Goal: Task Accomplishment & Management: Complete application form

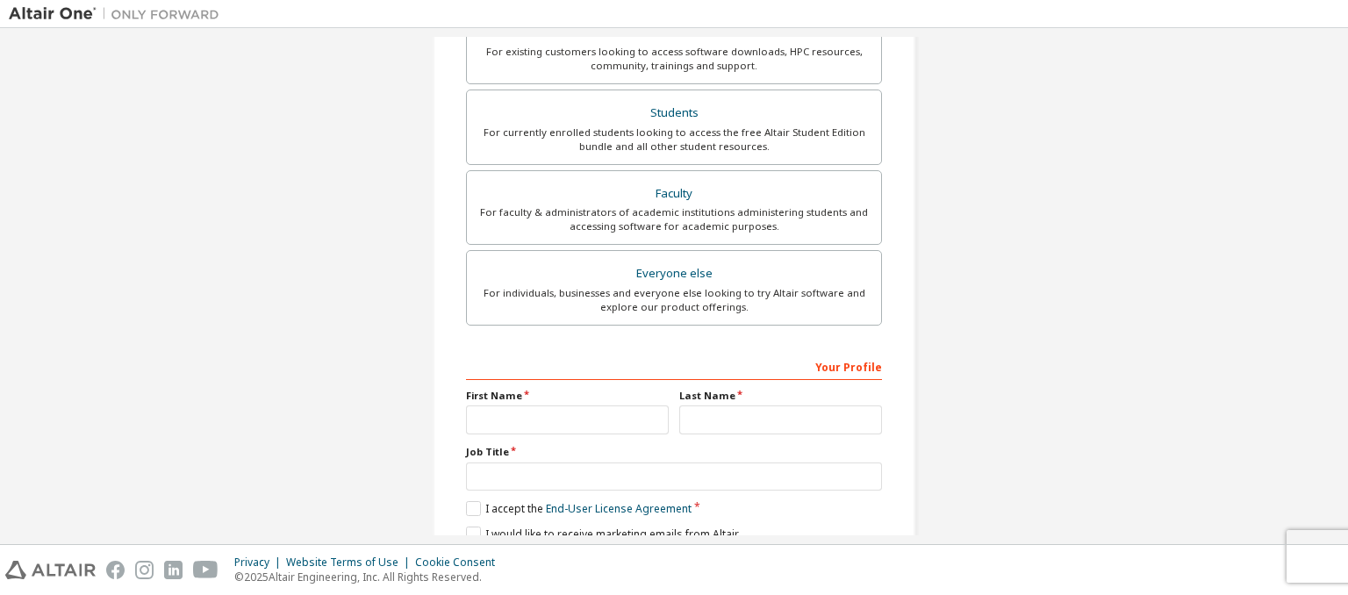
scroll to position [354, 0]
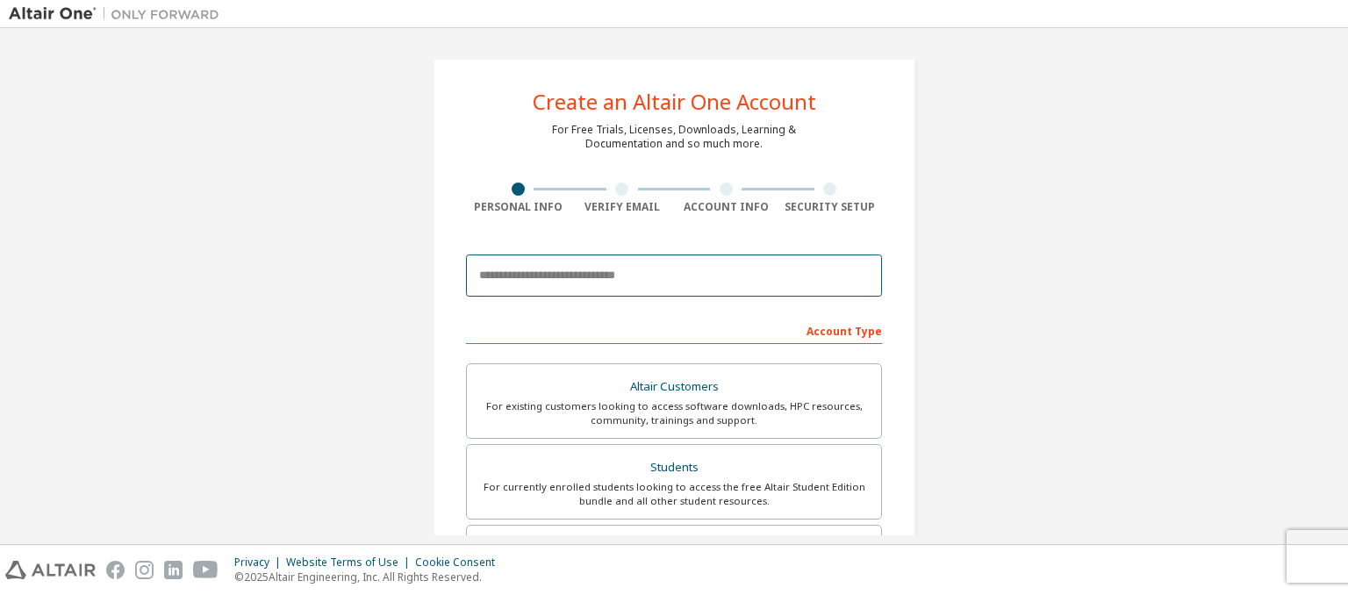
click at [605, 280] on input "email" at bounding box center [674, 275] width 416 height 42
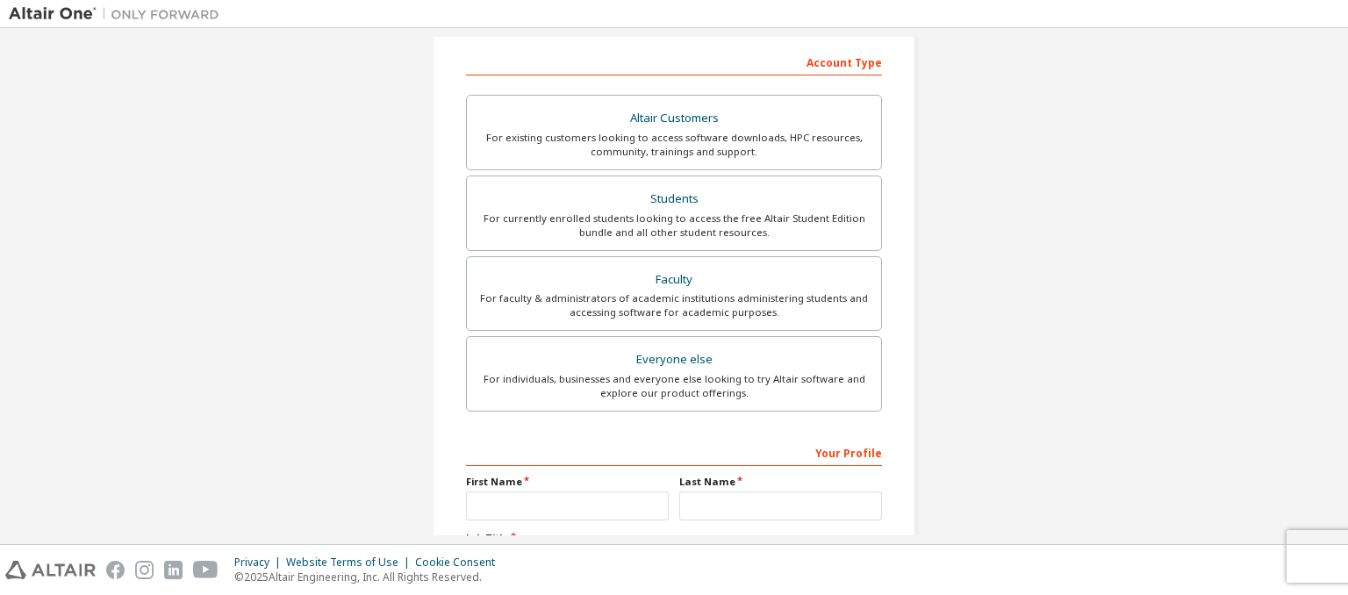
scroll to position [269, 0]
click at [690, 198] on div "Students" at bounding box center [673, 198] width 393 height 25
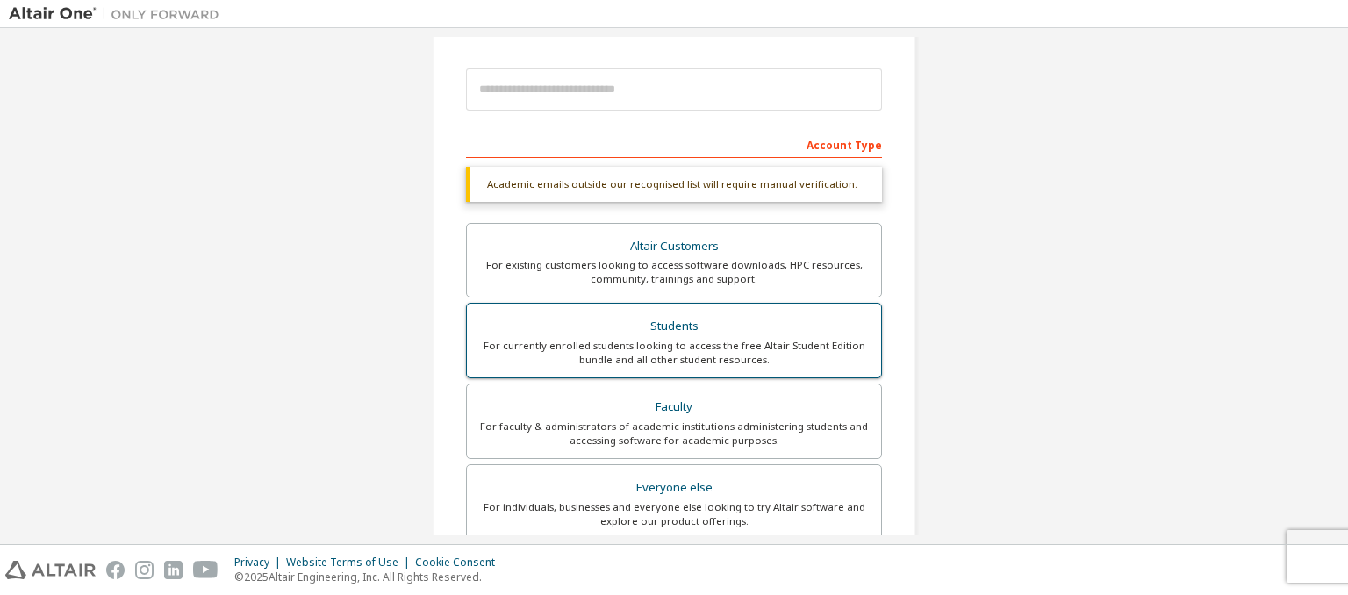
scroll to position [184, 0]
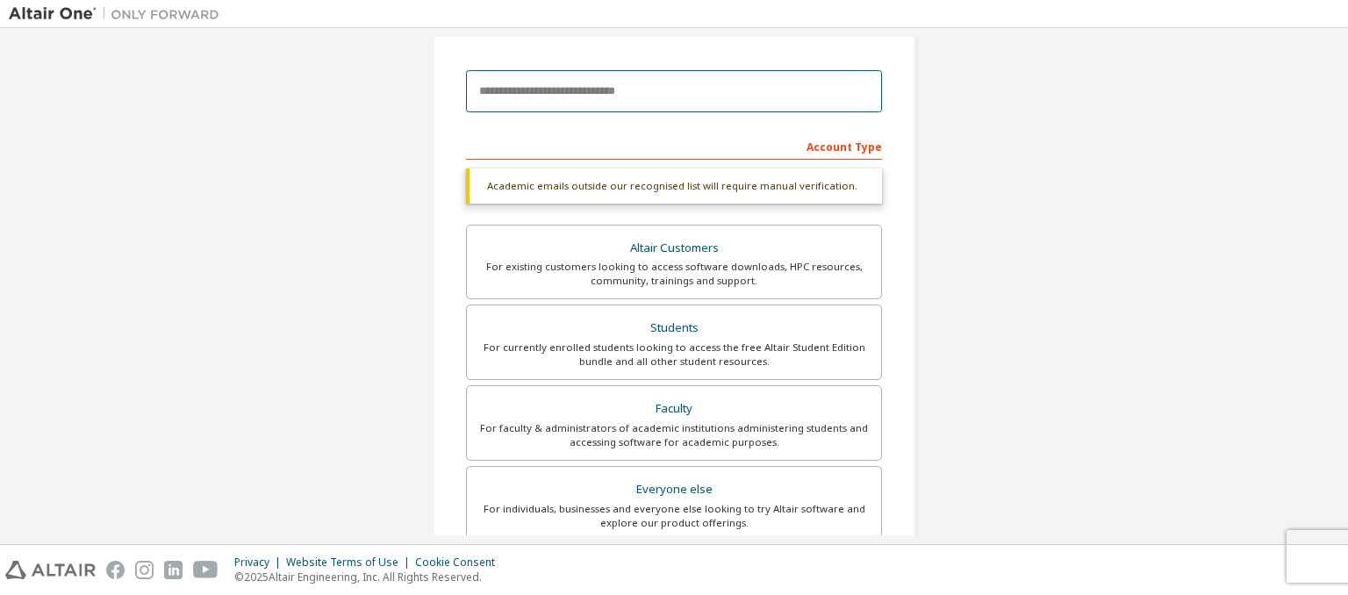
click at [604, 78] on input "email" at bounding box center [674, 91] width 416 height 42
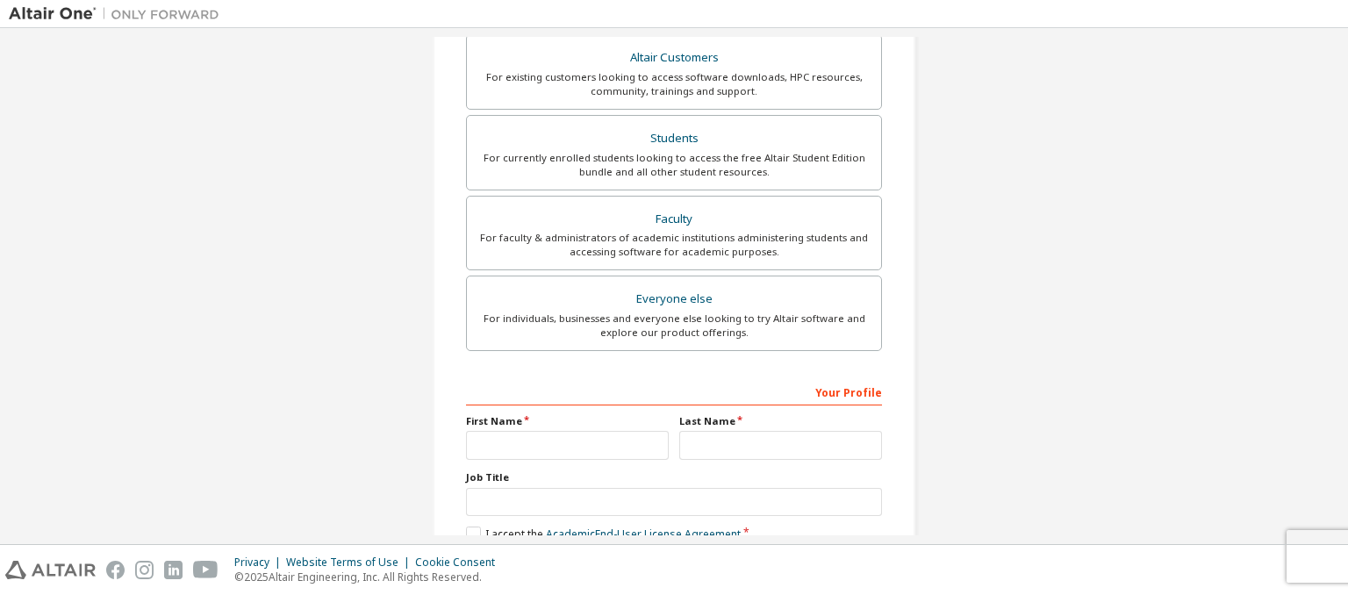
scroll to position [427, 0]
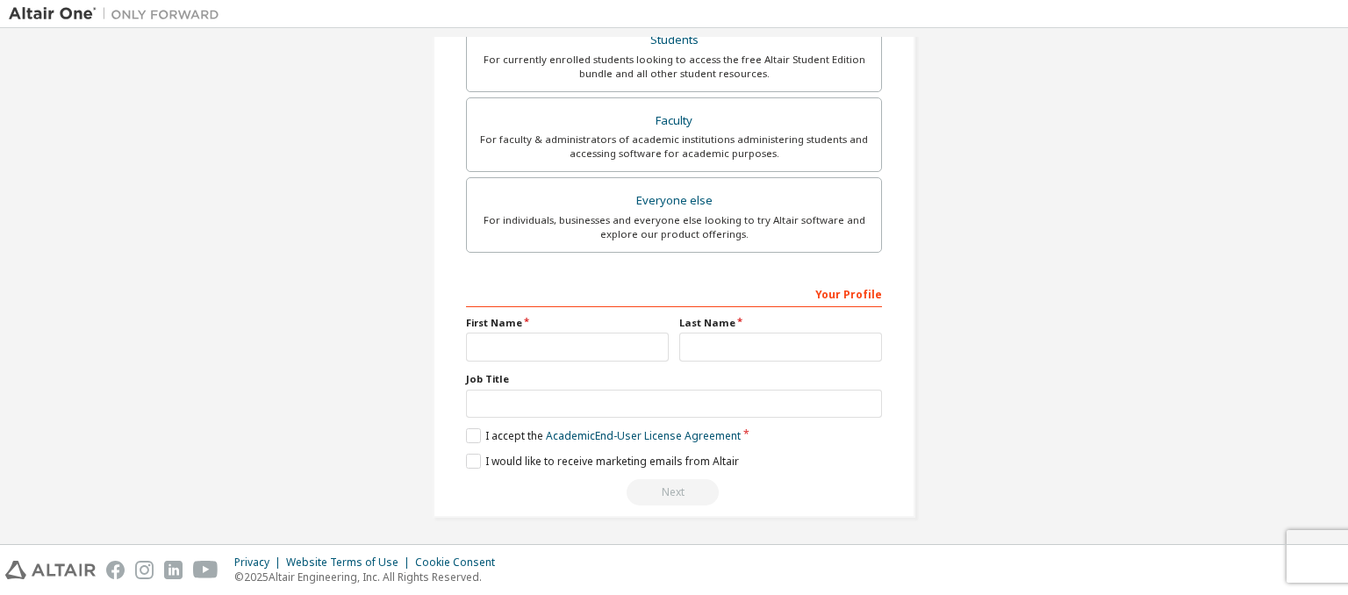
type input "**********"
click at [547, 337] on input "text" at bounding box center [567, 347] width 203 height 29
type input "*****"
click at [758, 338] on input "text" at bounding box center [780, 347] width 203 height 29
type input "********"
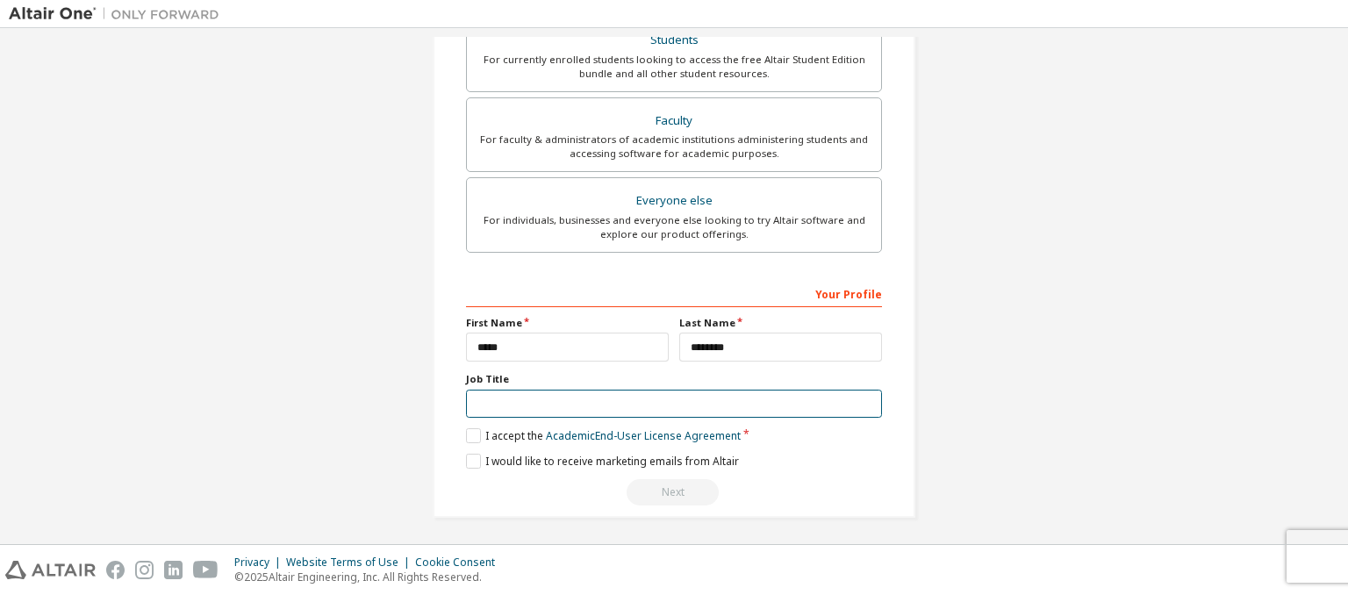
click at [610, 400] on input "text" at bounding box center [674, 404] width 416 height 29
type input "*******"
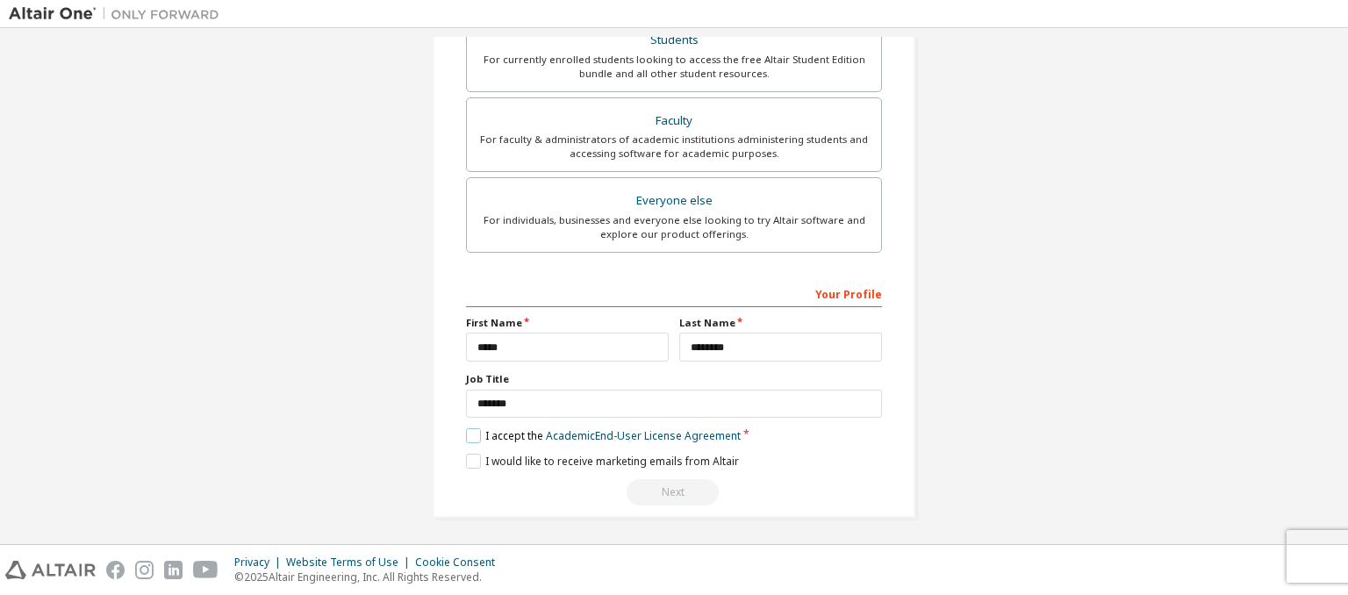
click at [474, 434] on label "I accept the Academic End-User License Agreement" at bounding box center [603, 435] width 275 height 15
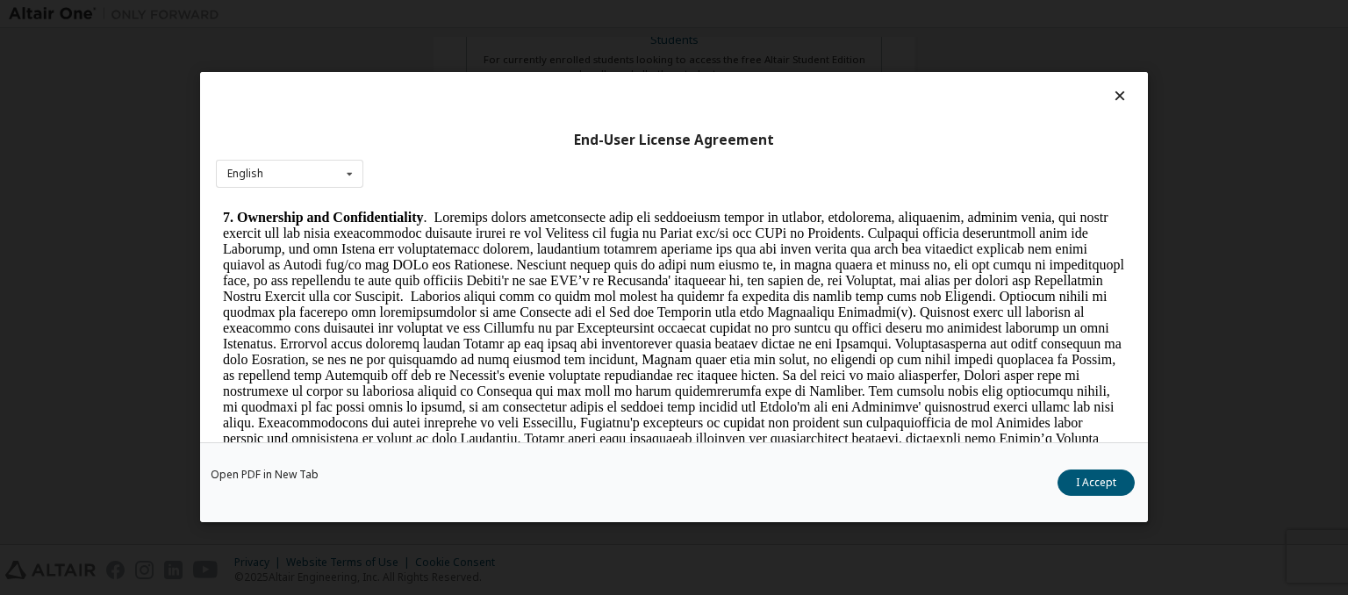
scroll to position [1864, 0]
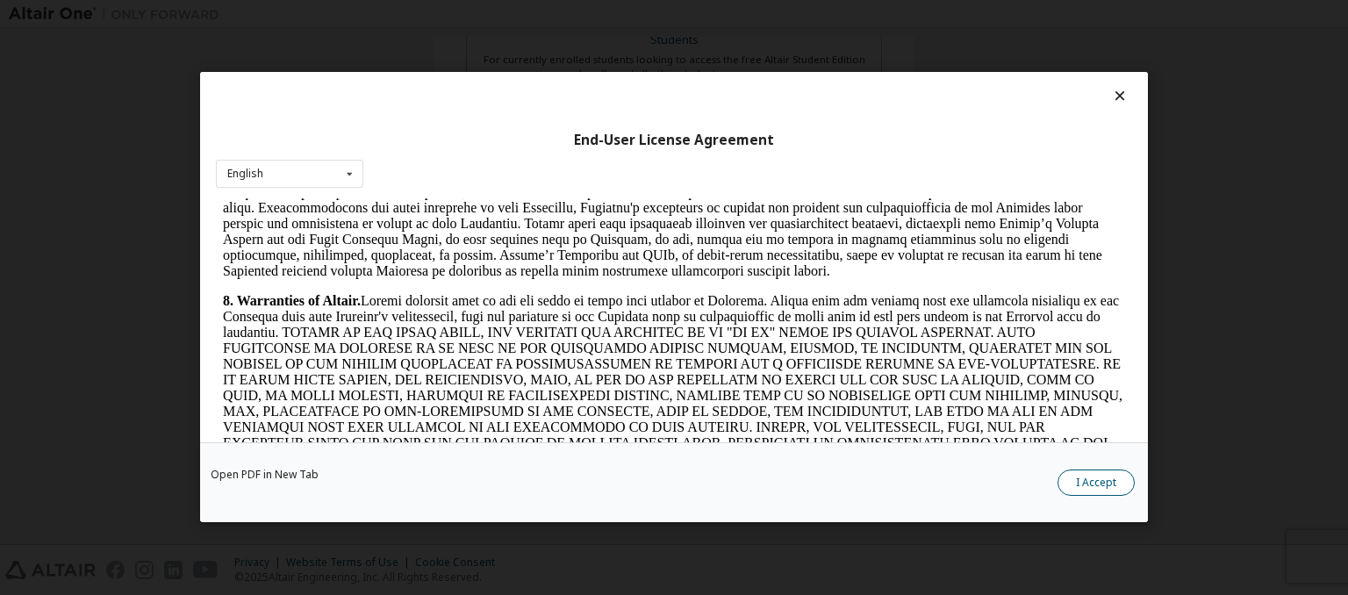
click at [1102, 485] on button "I Accept" at bounding box center [1095, 483] width 77 height 26
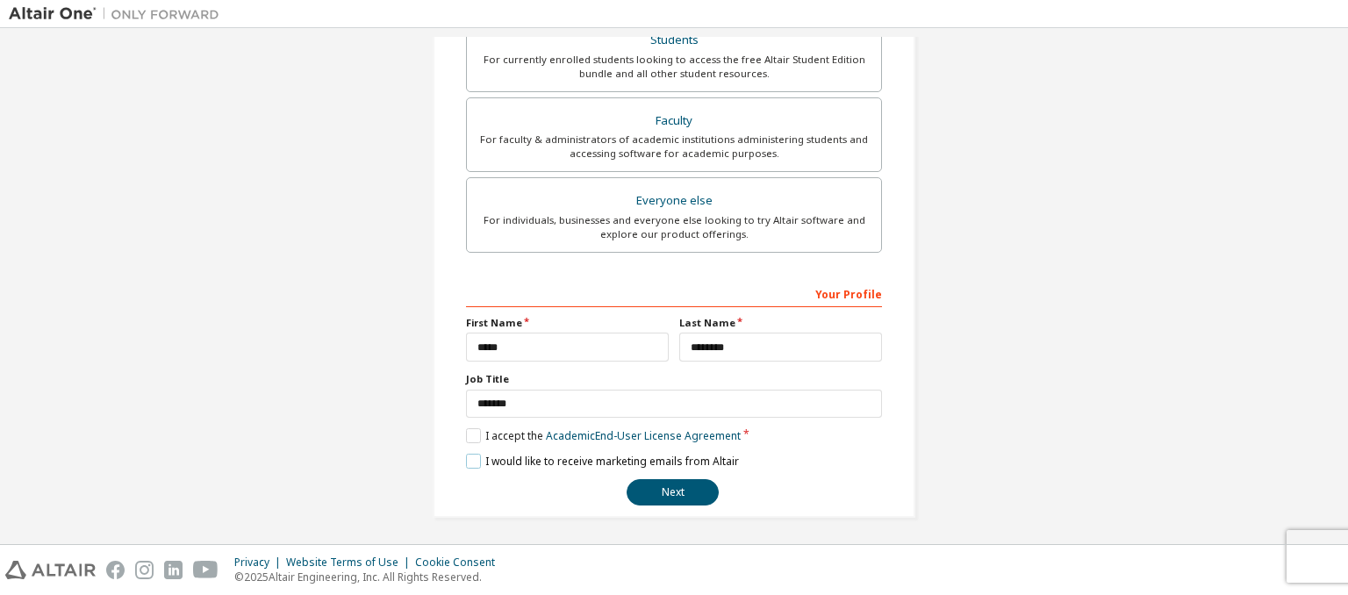
click at [470, 457] on label "I would like to receive marketing emails from Altair" at bounding box center [602, 461] width 273 height 15
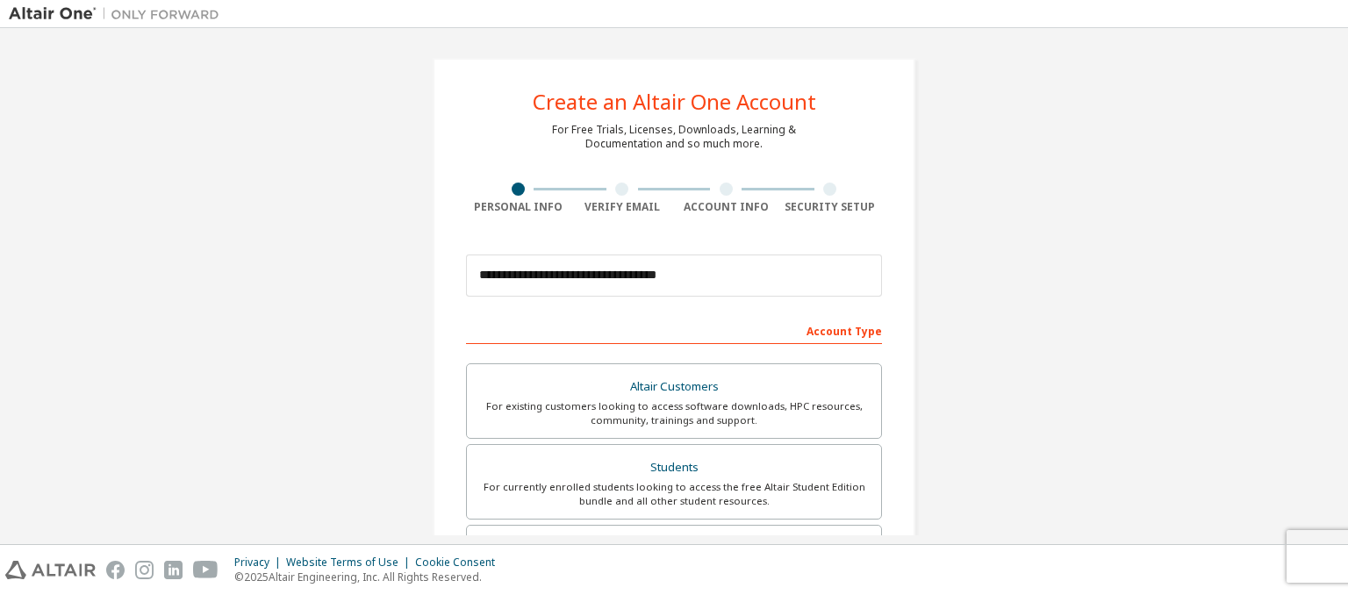
scroll to position [427, 0]
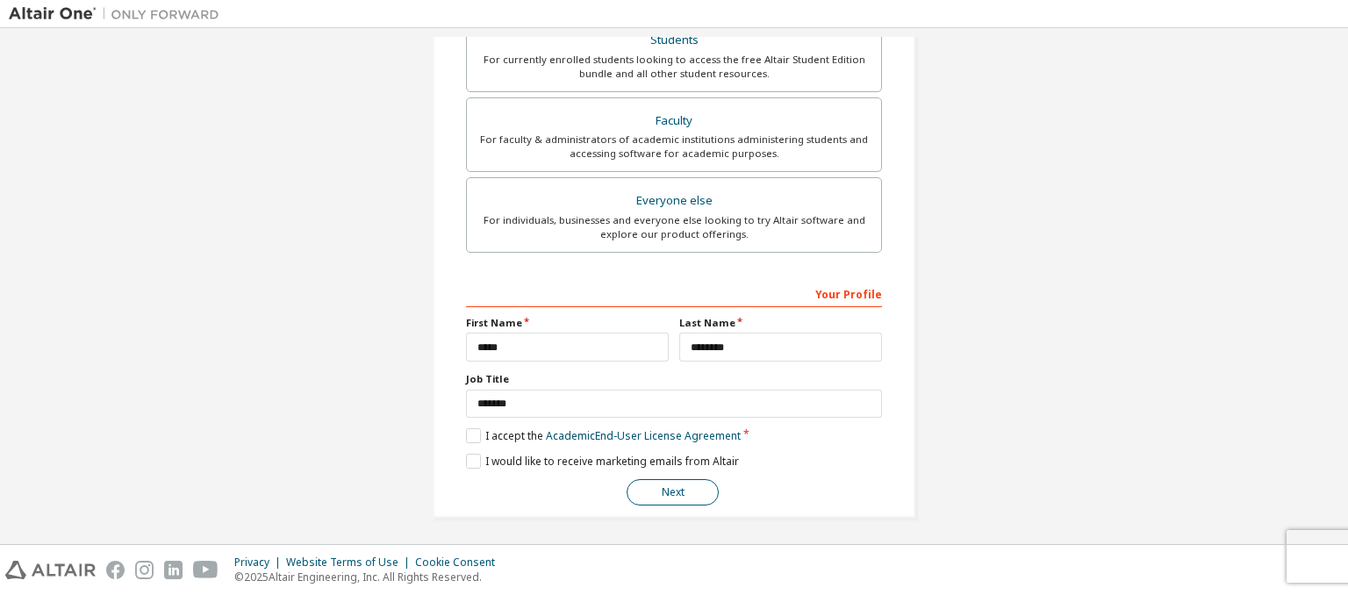
click at [675, 502] on button "Next" at bounding box center [672, 492] width 92 height 26
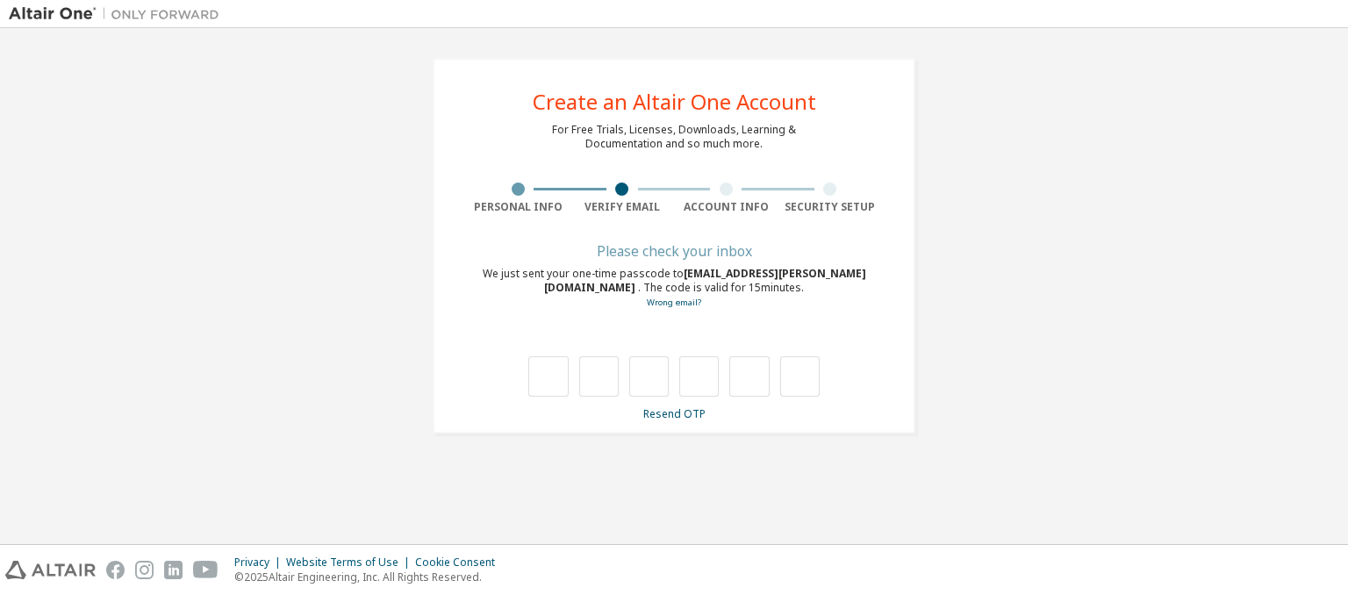
scroll to position [0, 0]
type input "*"
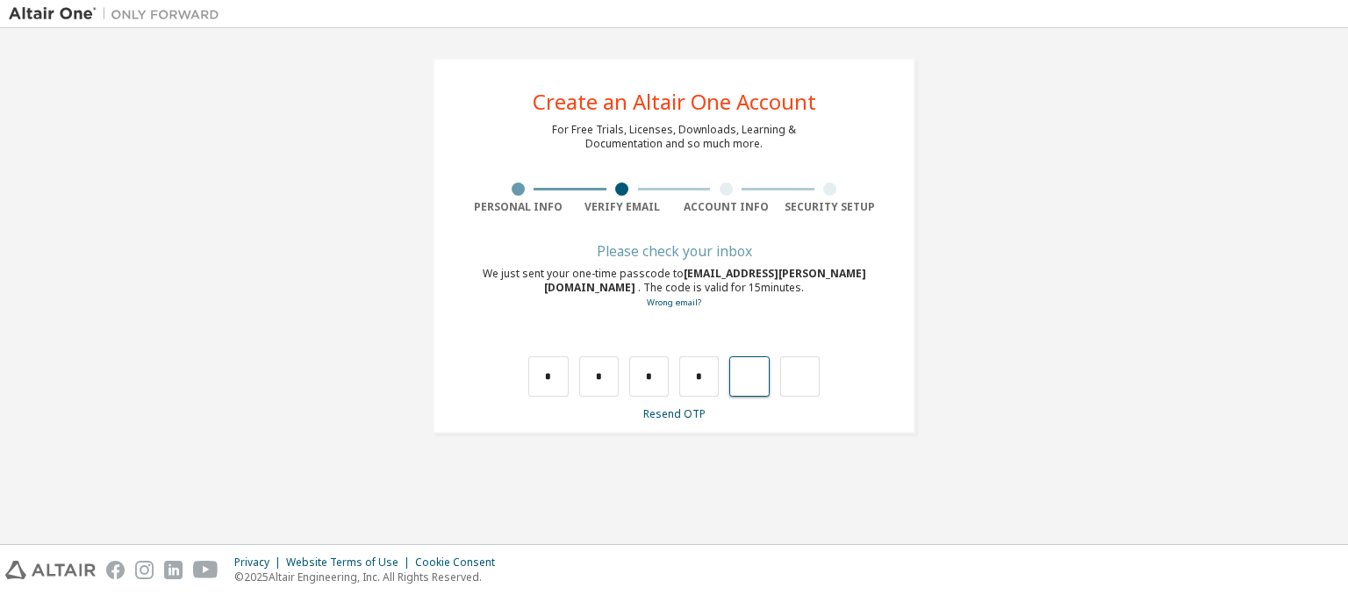
type input "*"
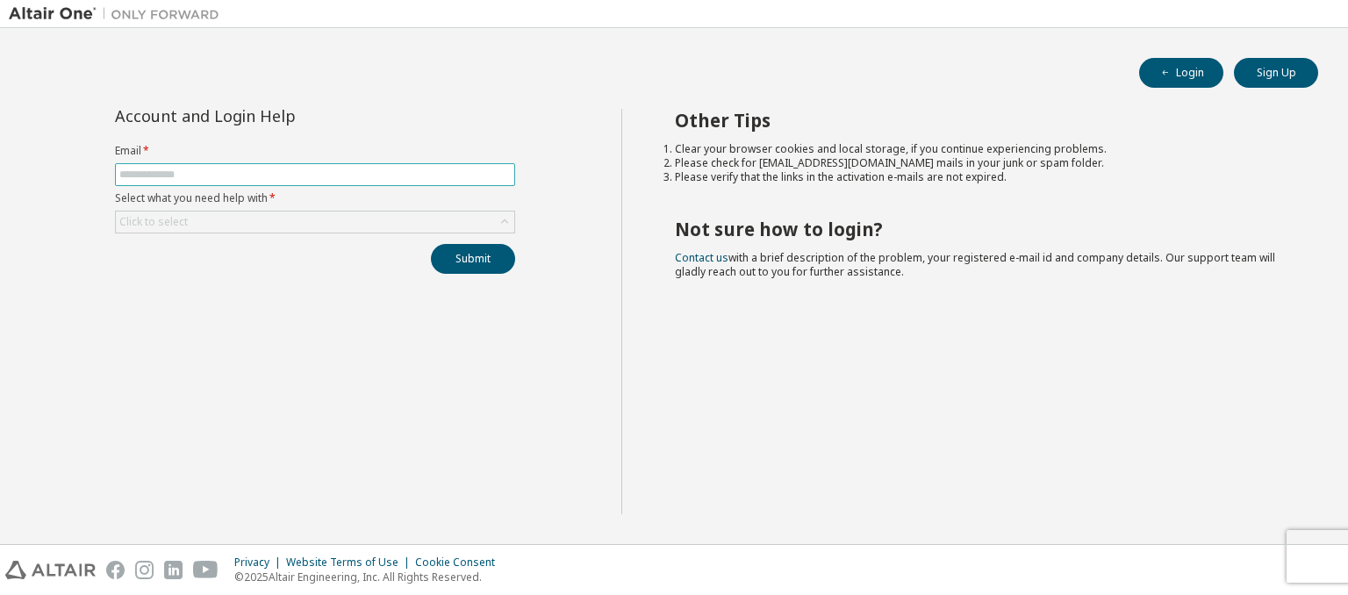
click at [330, 163] on span at bounding box center [315, 174] width 400 height 23
click at [323, 176] on input "text" at bounding box center [314, 175] width 391 height 14
type input "**********"
click at [314, 218] on div "Click to select" at bounding box center [315, 221] width 398 height 21
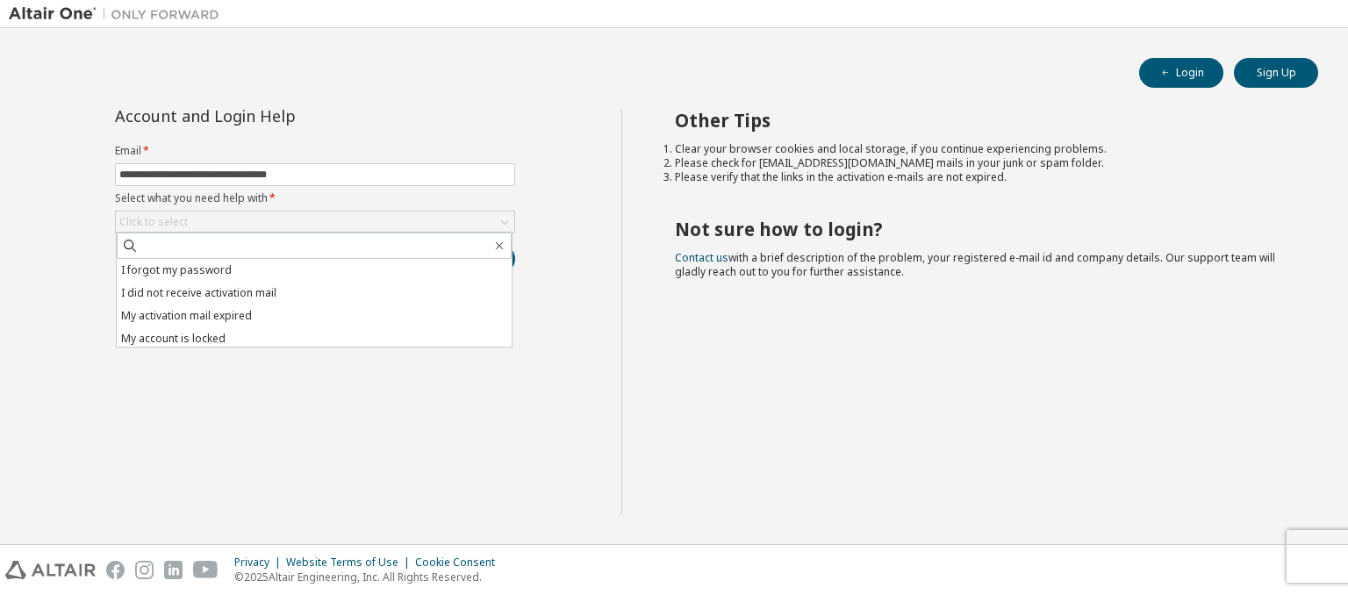
click at [781, 397] on div "Other Tips Clear your browser cookies and local storage, if you continue experi…" at bounding box center [980, 311] width 719 height 405
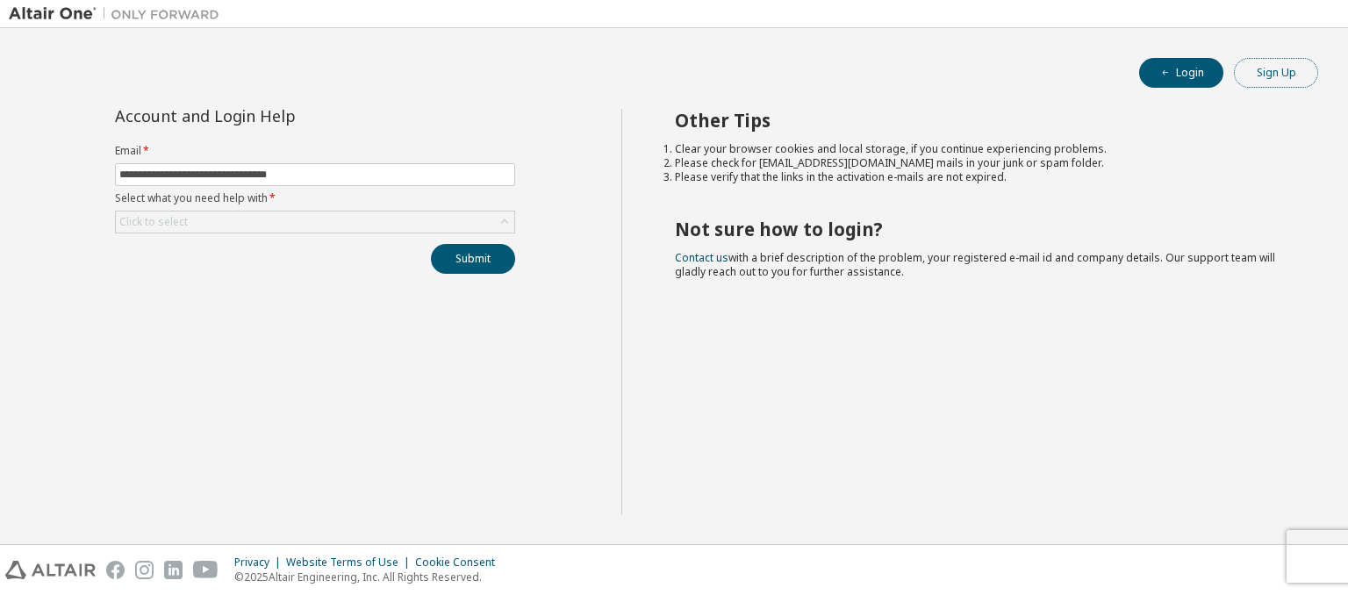
click at [1281, 76] on button "Sign Up" at bounding box center [1276, 73] width 84 height 30
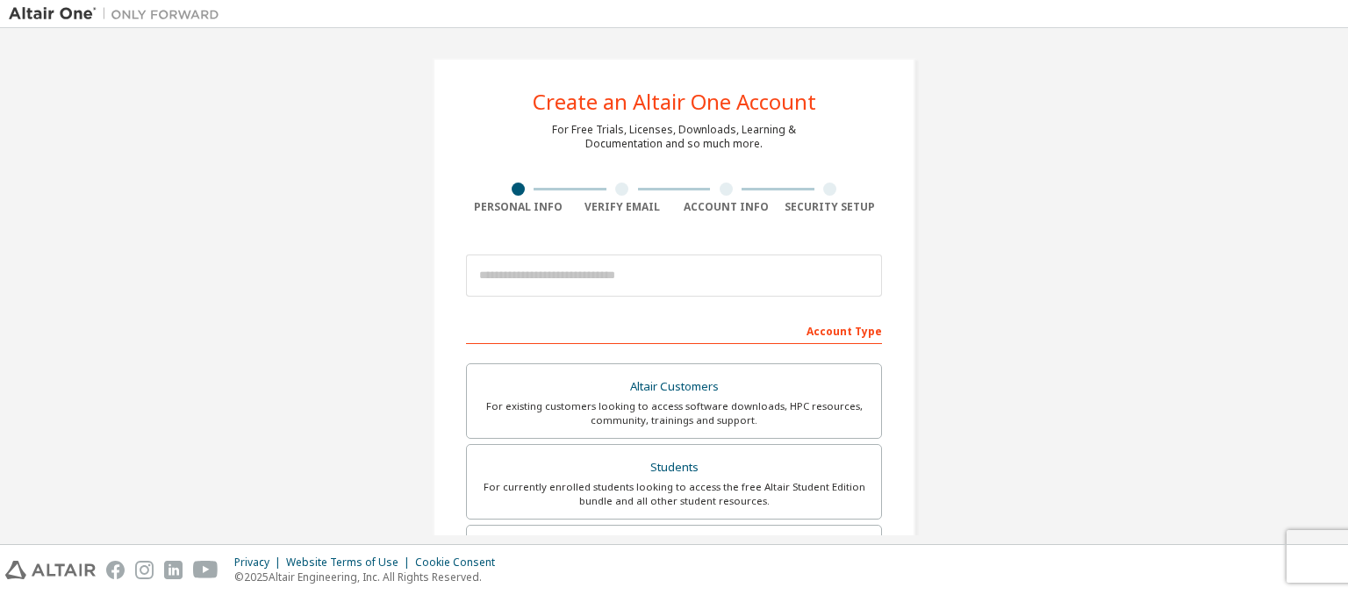
click at [756, 297] on div at bounding box center [674, 276] width 416 height 60
click at [726, 275] on input "email" at bounding box center [674, 275] width 416 height 42
type input "**********"
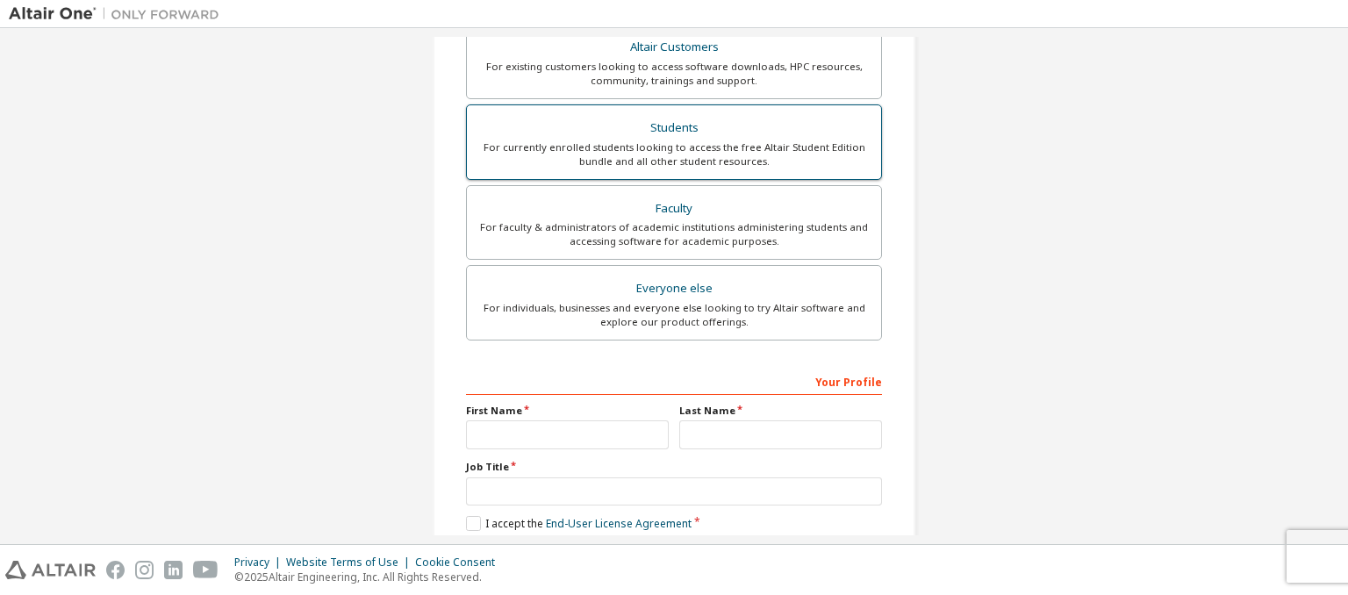
click at [703, 159] on div "For currently enrolled students looking to access the free Altair Student Editi…" at bounding box center [673, 154] width 393 height 28
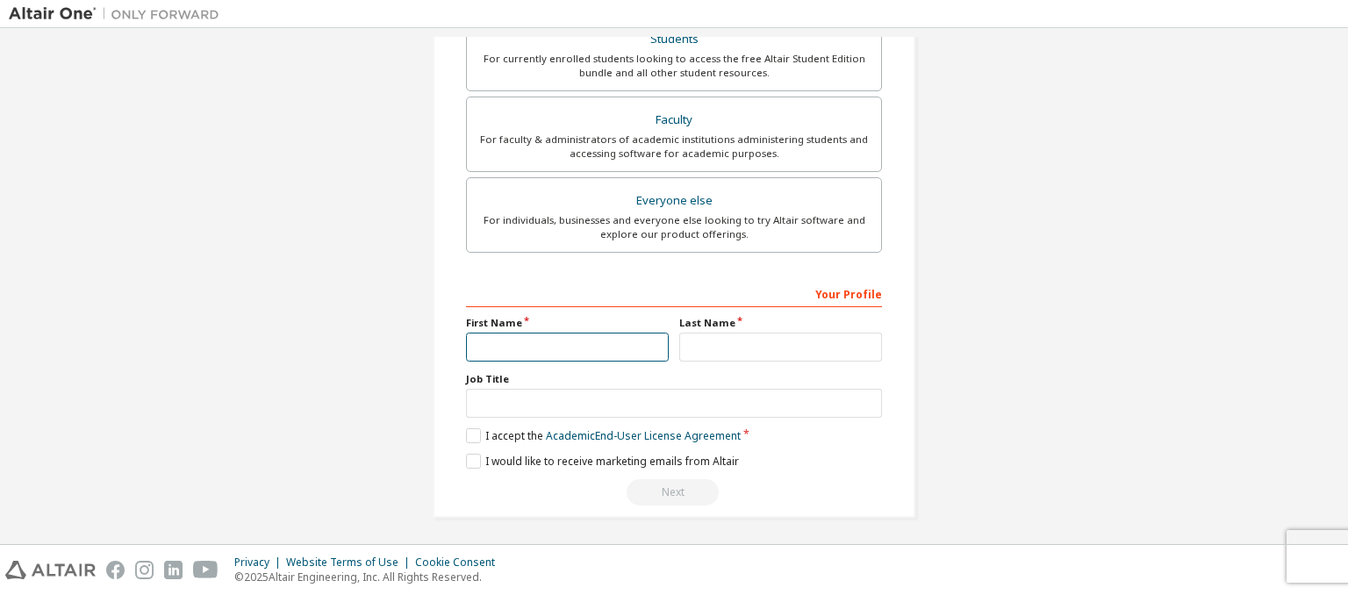
click at [562, 345] on input "text" at bounding box center [567, 347] width 203 height 29
type input "*****"
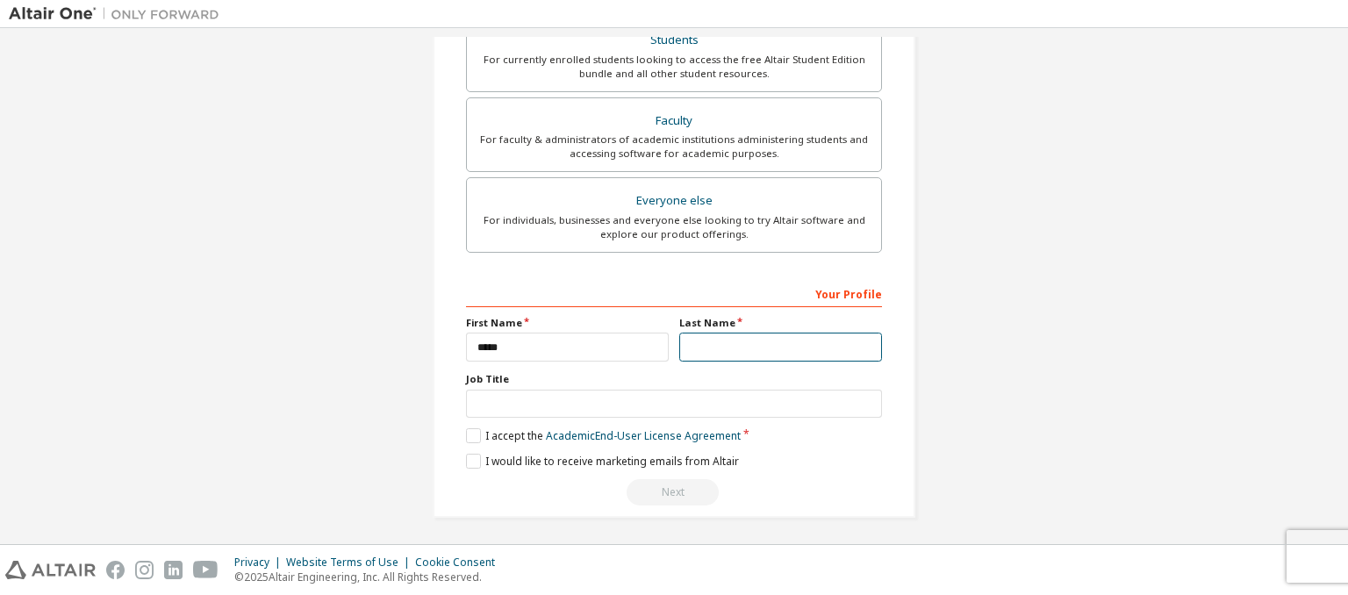
click at [715, 341] on input "text" at bounding box center [780, 347] width 203 height 29
type input "********"
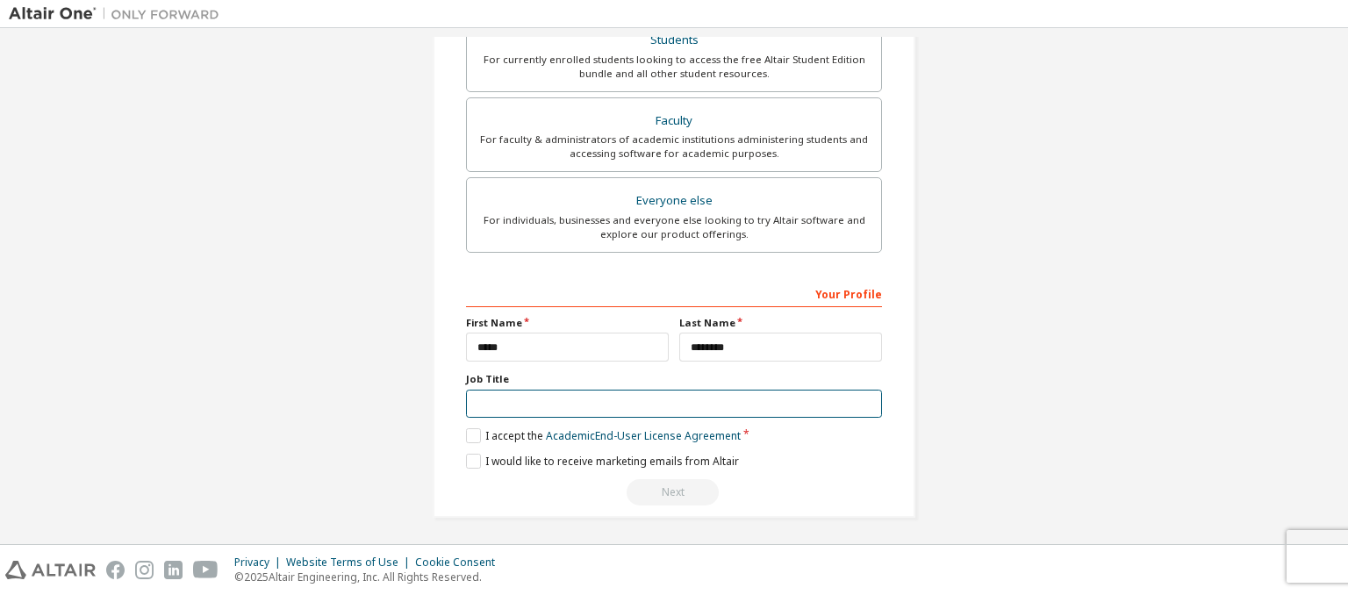
click at [683, 409] on input "text" at bounding box center [674, 404] width 416 height 29
type input "*******"
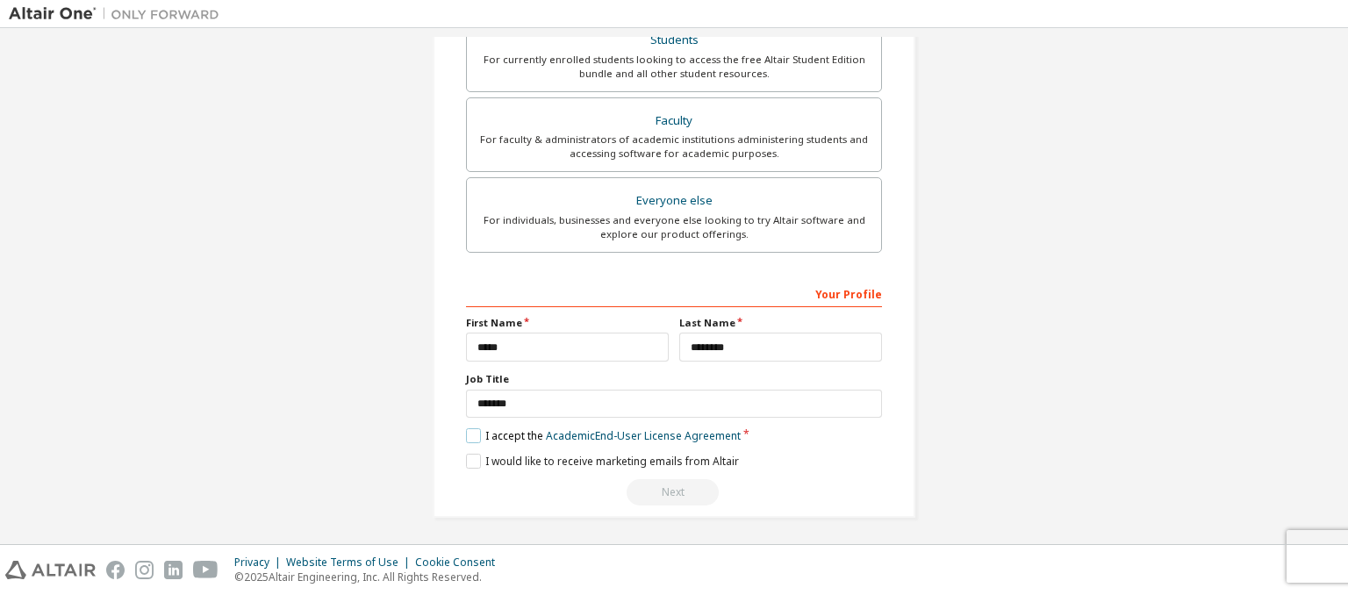
click at [473, 428] on label "I accept the Academic End-User License Agreement" at bounding box center [603, 435] width 275 height 15
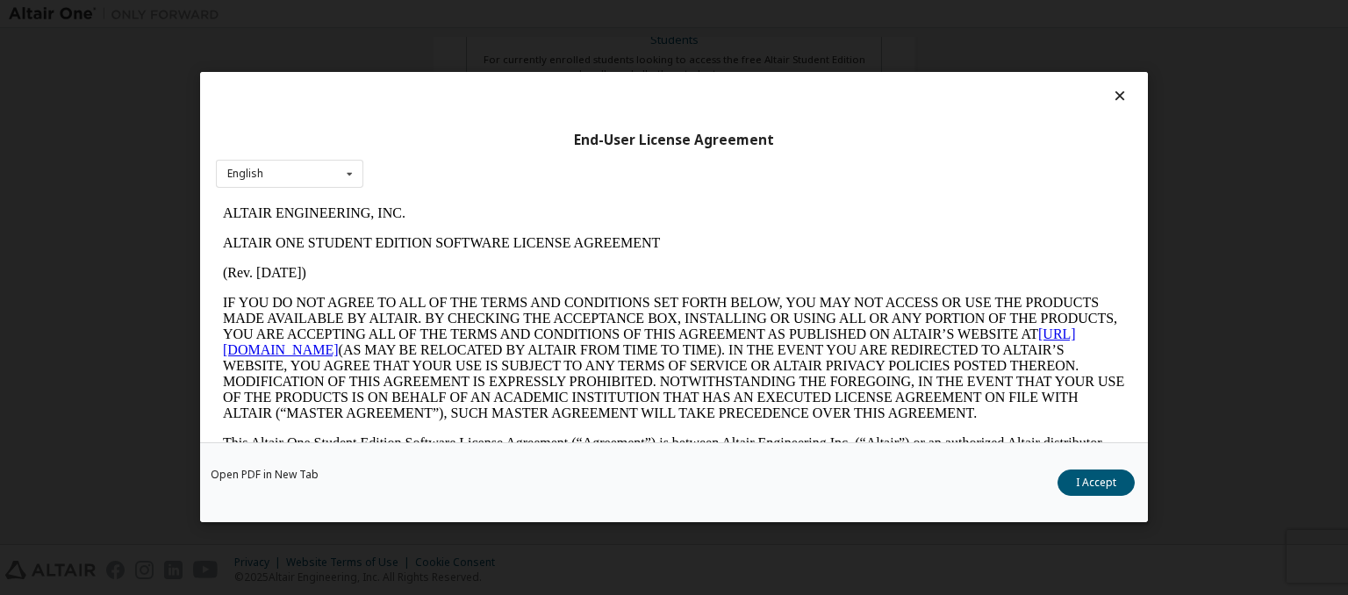
scroll to position [0, 0]
click at [1102, 489] on button "I Accept" at bounding box center [1095, 483] width 77 height 26
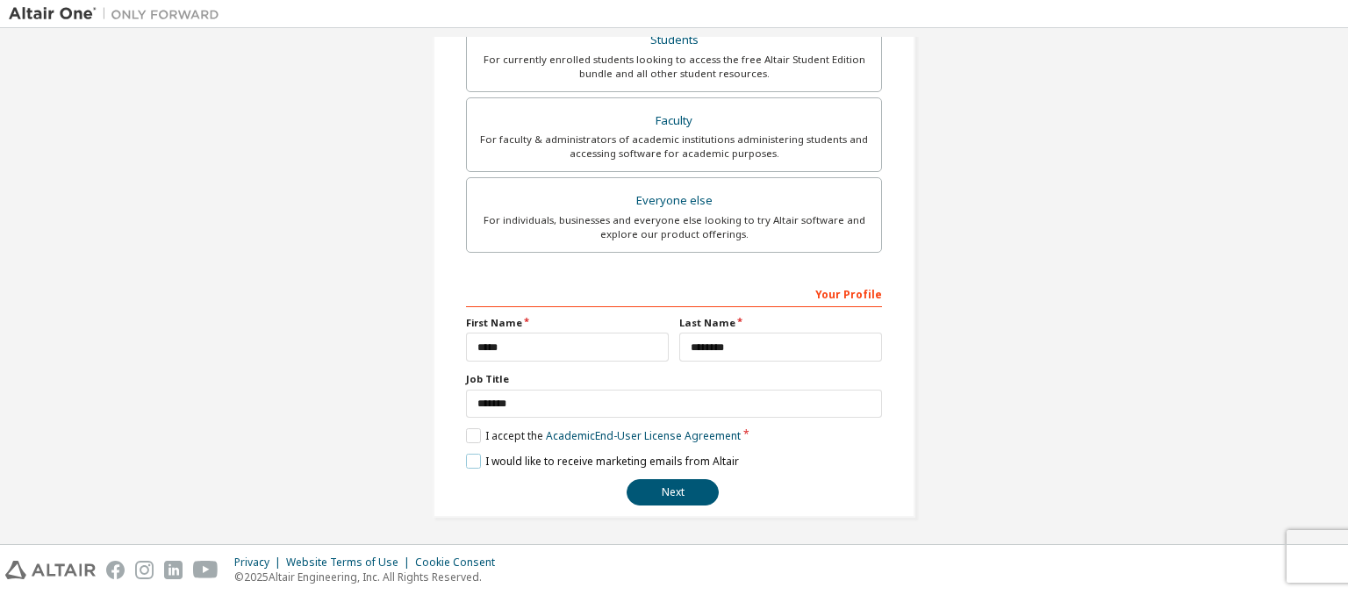
click at [466, 461] on label "I would like to receive marketing emails from Altair" at bounding box center [602, 461] width 273 height 15
click at [683, 498] on button "Next" at bounding box center [672, 492] width 92 height 26
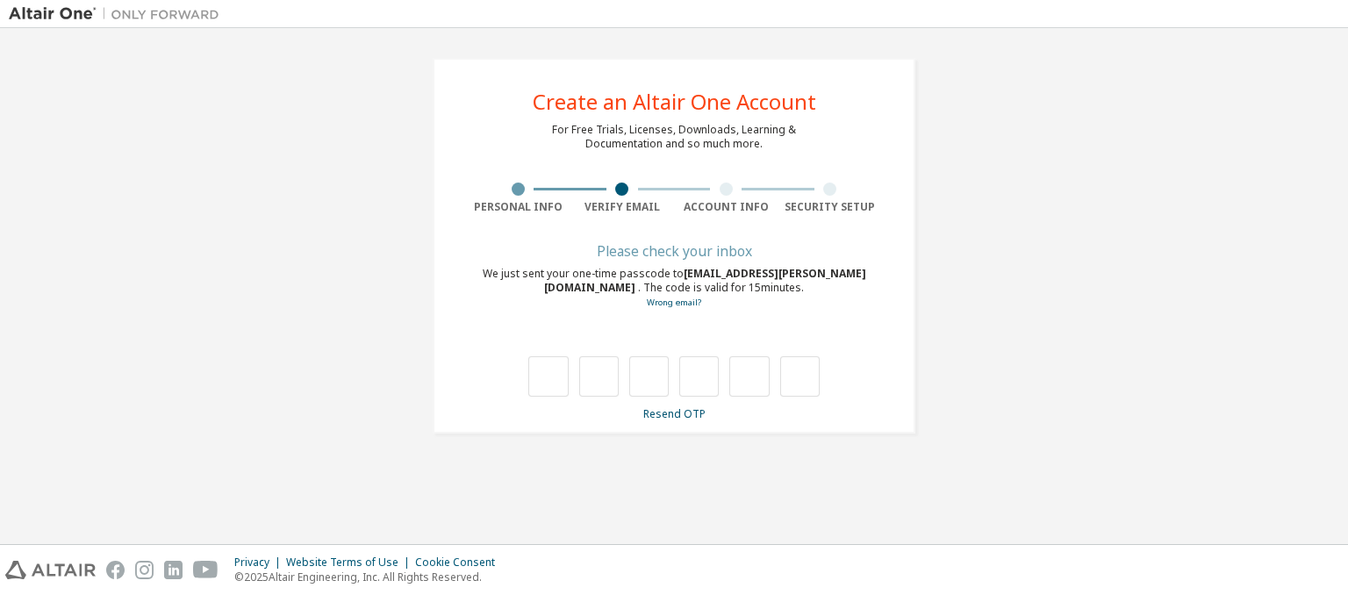
type input "*"
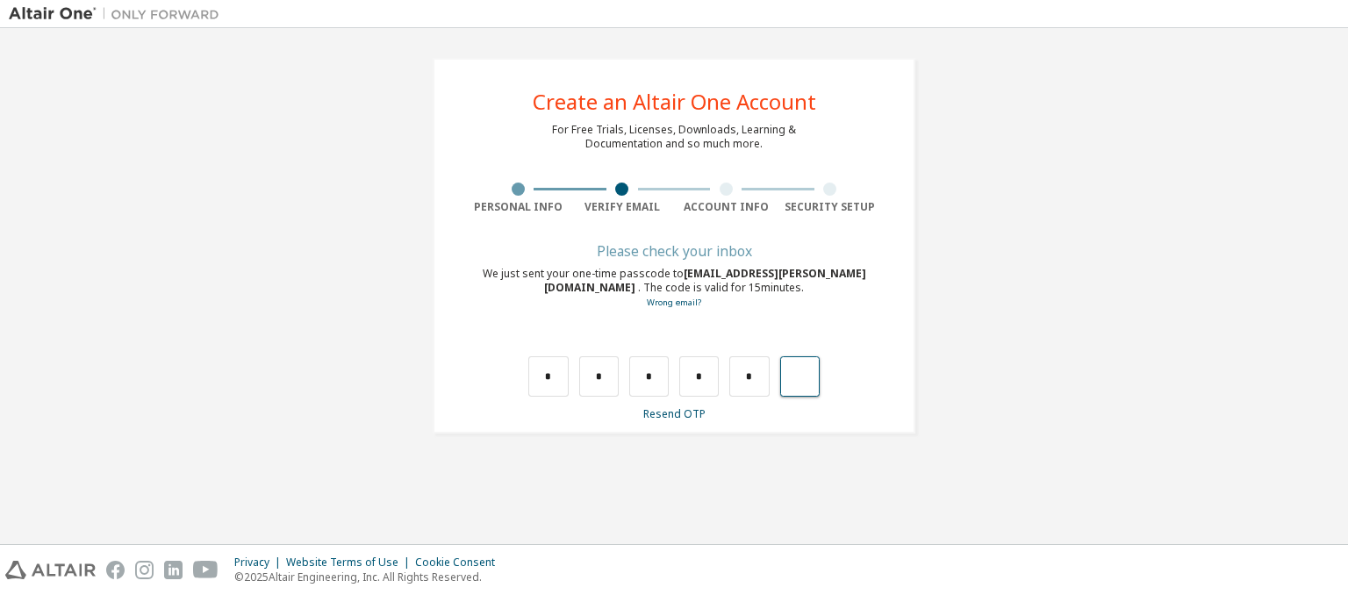
type input "*"
